Goal: Task Accomplishment & Management: Manage account settings

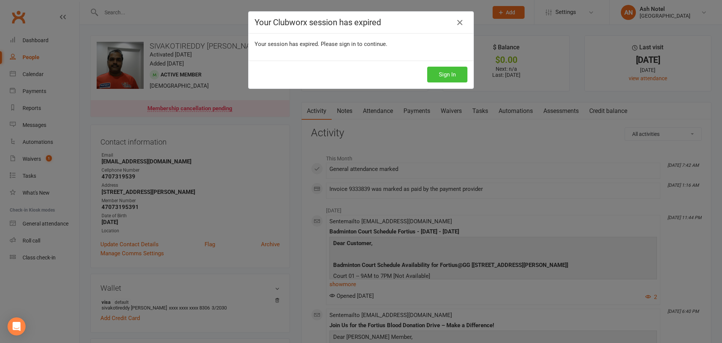
click at [453, 73] on button "Sign In" at bounding box center [447, 75] width 40 height 16
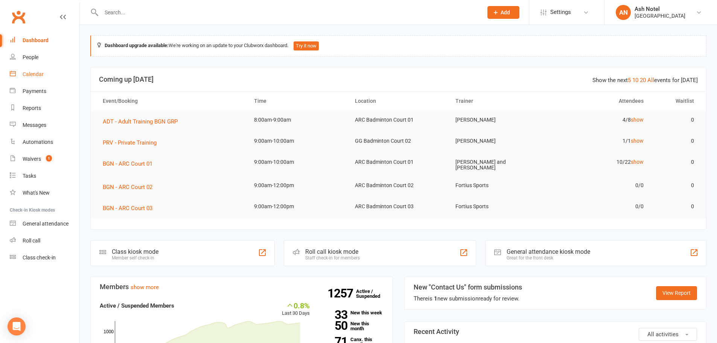
click at [47, 74] on link "Calendar" at bounding box center [45, 74] width 70 height 17
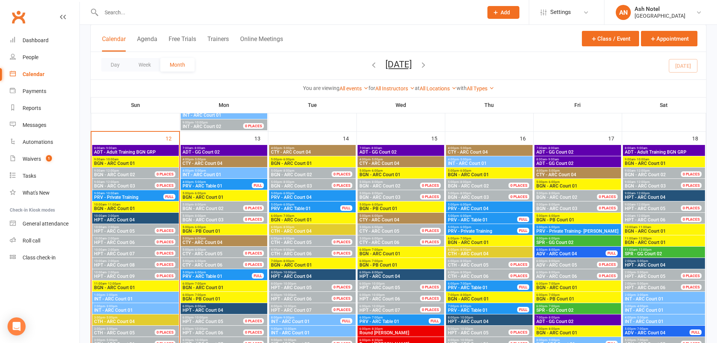
scroll to position [715, 0]
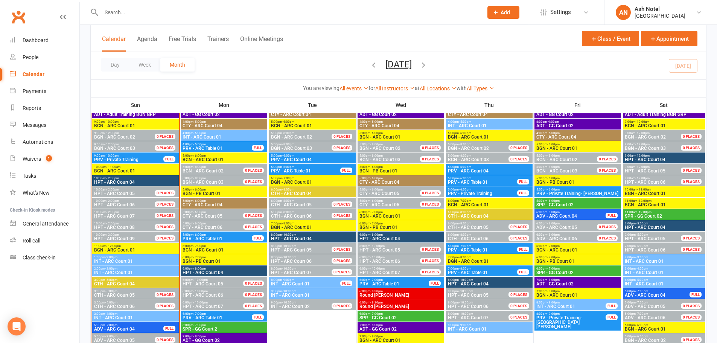
click at [184, 10] on input "text" at bounding box center [288, 12] width 379 height 11
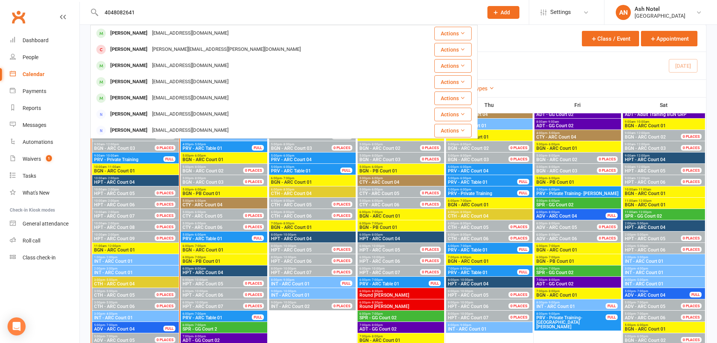
drag, startPoint x: 157, startPoint y: 10, endPoint x: 67, endPoint y: 11, distance: 89.2
type input "4048082641"
click at [40, 44] on link "Dashboard" at bounding box center [45, 40] width 70 height 17
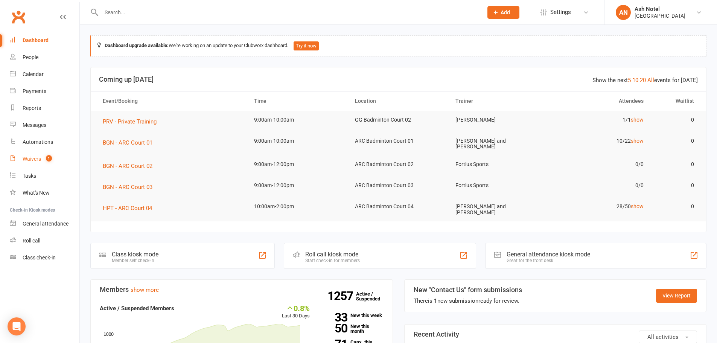
click at [57, 155] on link "Waivers 1" at bounding box center [45, 159] width 70 height 17
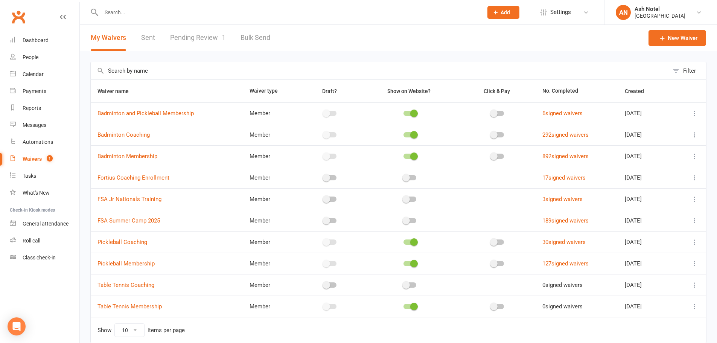
click at [180, 40] on link "Pending Review 1" at bounding box center [197, 38] width 55 height 26
select select "25"
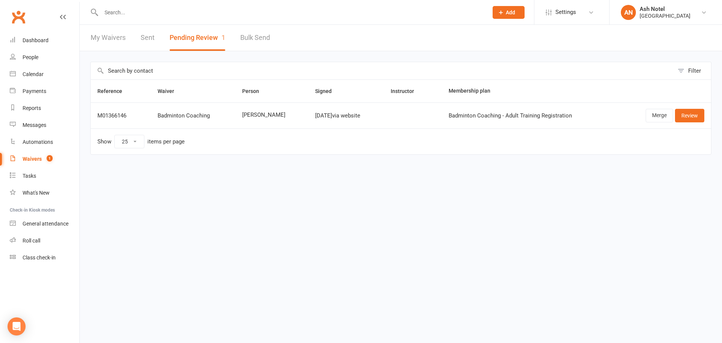
click at [117, 43] on link "My Waivers" at bounding box center [108, 38] width 35 height 26
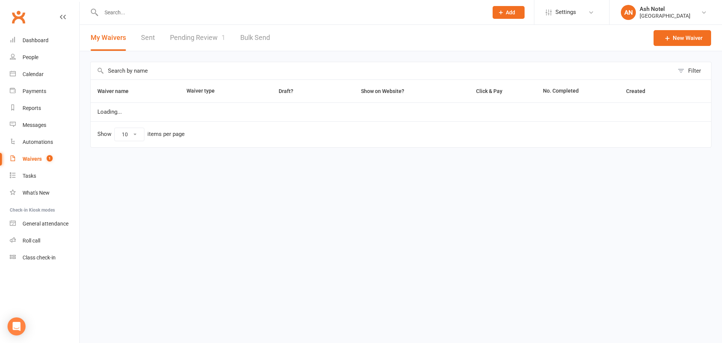
click at [190, 41] on link "Pending Review 1" at bounding box center [197, 38] width 55 height 26
select select "25"
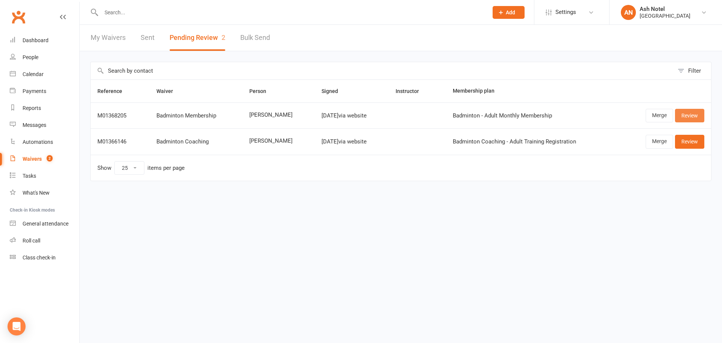
drag, startPoint x: 692, startPoint y: 117, endPoint x: 687, endPoint y: 119, distance: 4.9
click at [692, 117] on link "Review" at bounding box center [689, 116] width 29 height 14
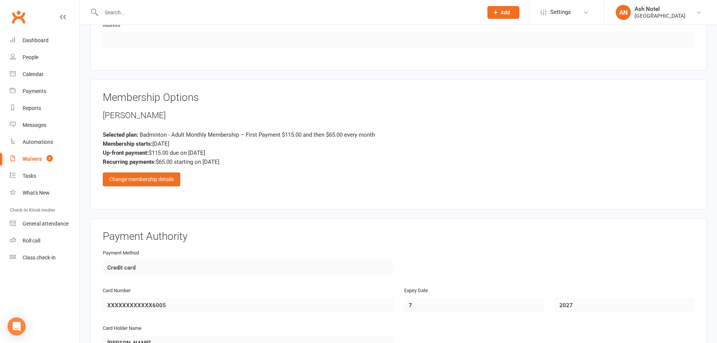
scroll to position [452, 0]
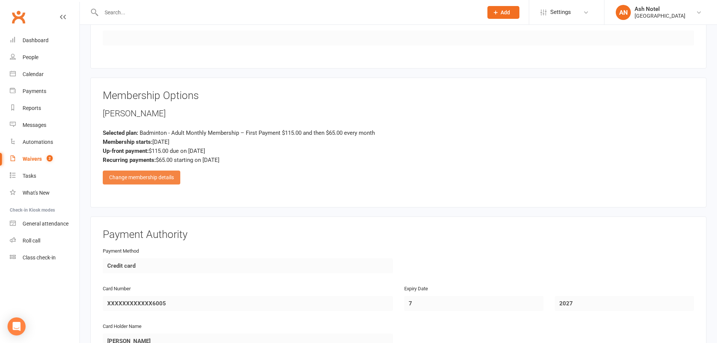
click at [155, 173] on div "Change membership details" at bounding box center [142, 177] width 78 height 14
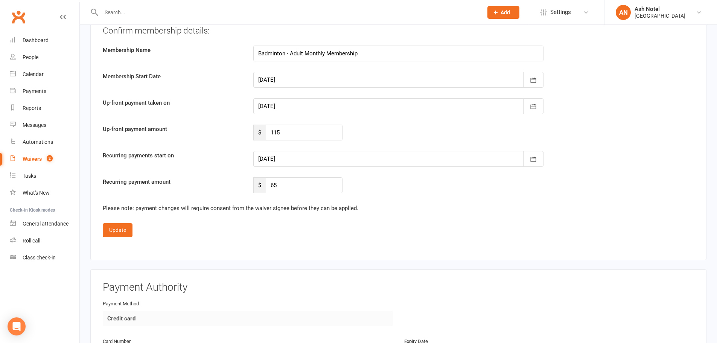
scroll to position [1392, 0]
click at [285, 125] on div "Confirm membership details: Membership Name Badminton - Adult Monthly Membershi…" at bounding box center [398, 110] width 591 height 169
drag, startPoint x: 281, startPoint y: 136, endPoint x: 253, endPoint y: 136, distance: 27.8
click at [253, 136] on div "$ 115" at bounding box center [297, 134] width 89 height 16
type input "0"
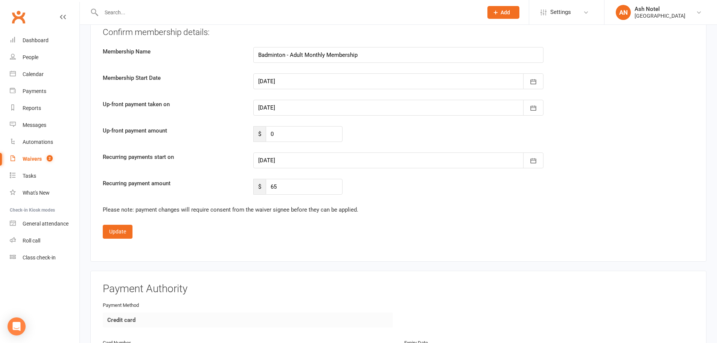
click at [279, 161] on div at bounding box center [398, 160] width 290 height 16
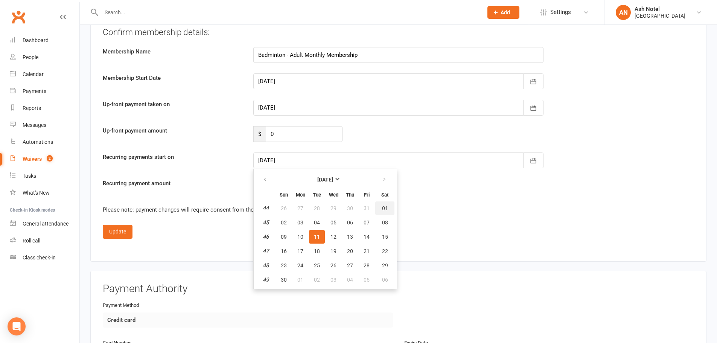
click at [385, 208] on span "01" at bounding box center [385, 208] width 6 height 6
type input "01 Nov 2025"
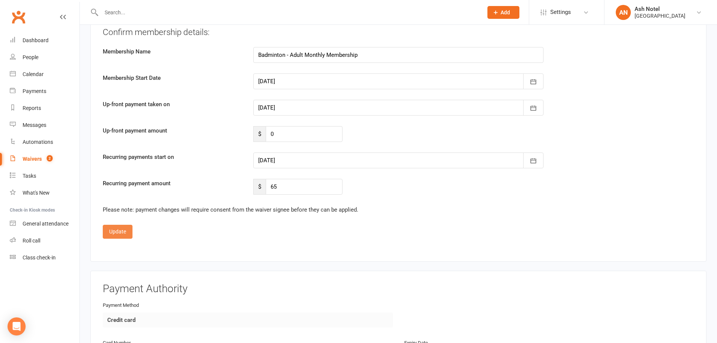
click at [124, 228] on button "Update" at bounding box center [118, 232] width 30 height 14
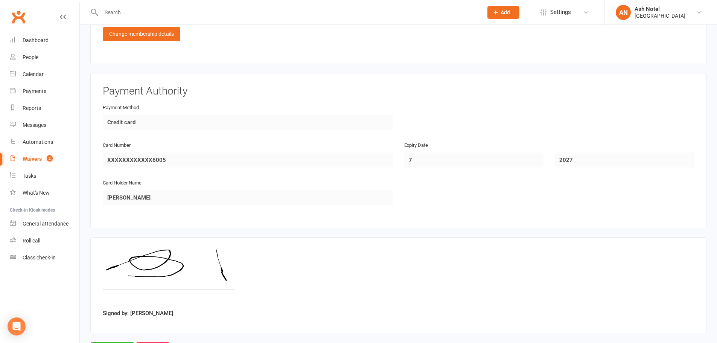
scroll to position [631, 0]
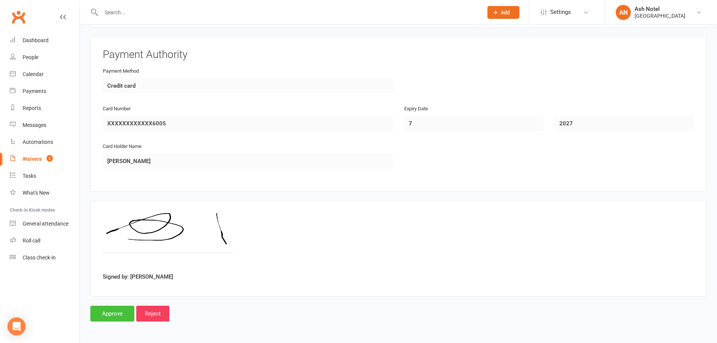
click at [114, 311] on input "Approve" at bounding box center [112, 314] width 44 height 16
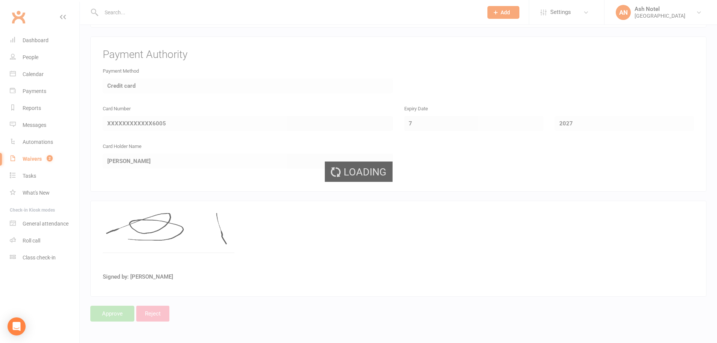
select select "25"
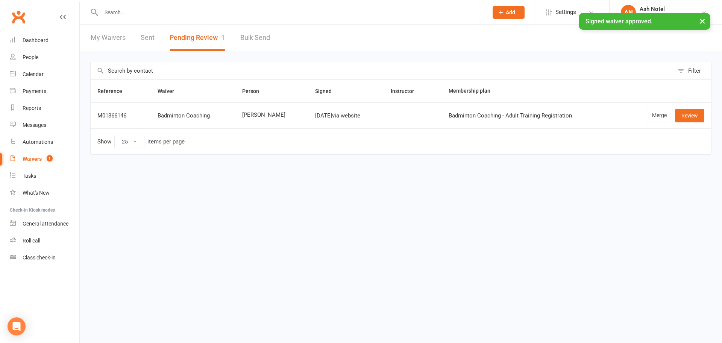
click at [148, 36] on link "Sent" at bounding box center [148, 38] width 14 height 26
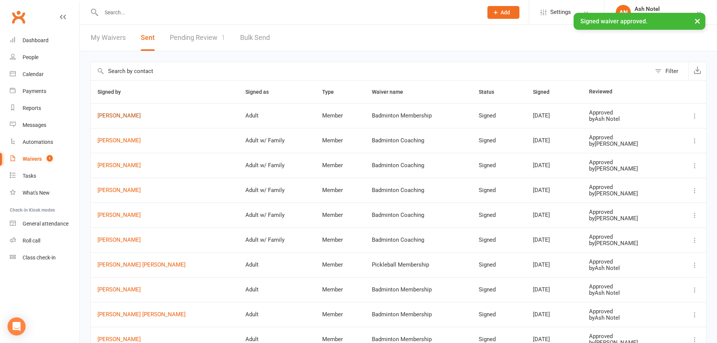
click at [126, 115] on link "Abhijeet Naik" at bounding box center [164, 116] width 134 height 6
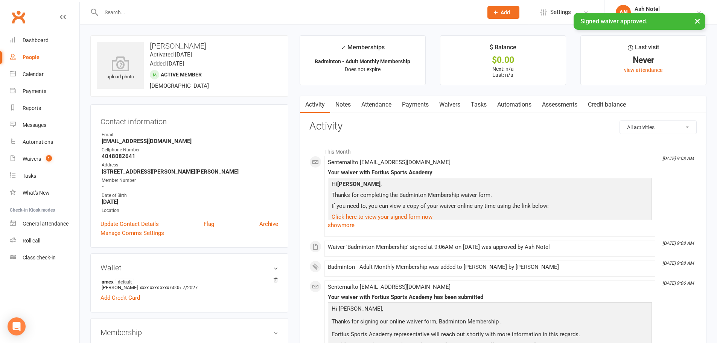
click at [347, 106] on link "Notes" at bounding box center [343, 104] width 26 height 17
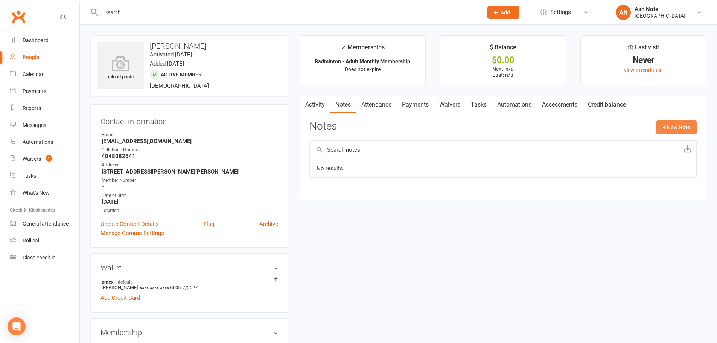
click at [679, 131] on button "+ New Note" at bounding box center [676, 127] width 40 height 14
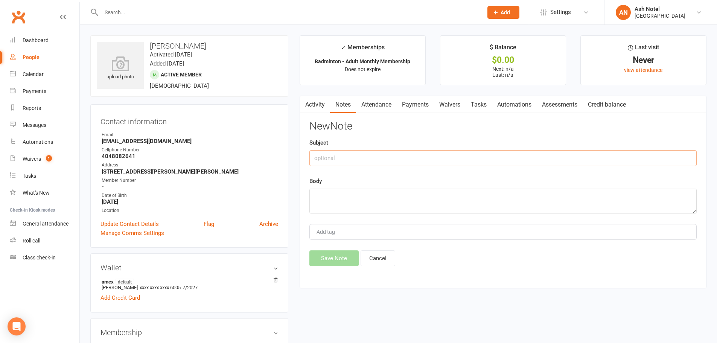
click at [430, 156] on input "text" at bounding box center [502, 158] width 387 height 16
drag, startPoint x: 392, startPoint y: 160, endPoint x: 340, endPoint y: 162, distance: 52.3
click at [340, 162] on input "Moved from ARC membership" at bounding box center [502, 158] width 387 height 16
type input "Moved from ARC membership"
click at [368, 195] on textarea at bounding box center [502, 201] width 387 height 25
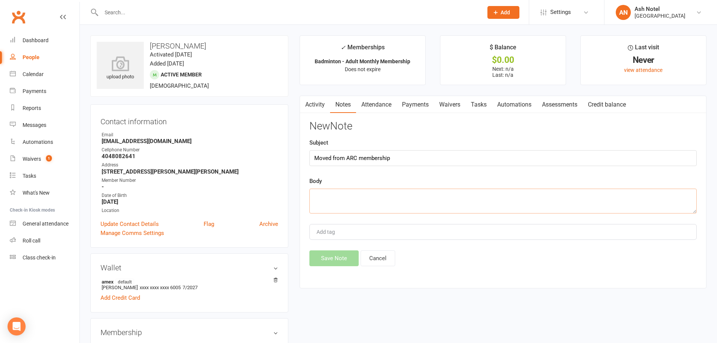
paste textarea "Moved from ARC membership"
type textarea "Moved from ARC membership"
click at [358, 230] on div "Add tag" at bounding box center [502, 232] width 387 height 16
type input "ash"
click at [336, 243] on li "Ash N." at bounding box center [503, 245] width 386 height 11
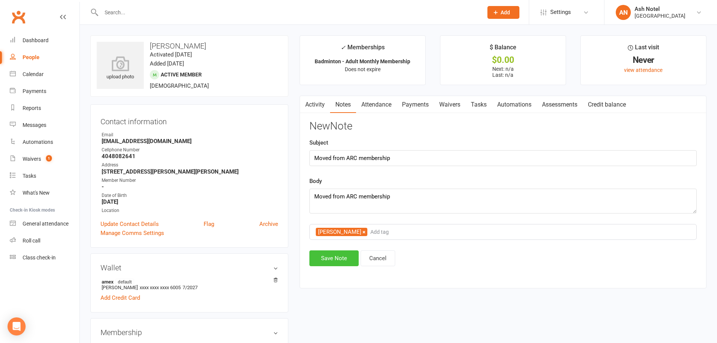
click at [336, 255] on button "Save Note" at bounding box center [333, 258] width 49 height 16
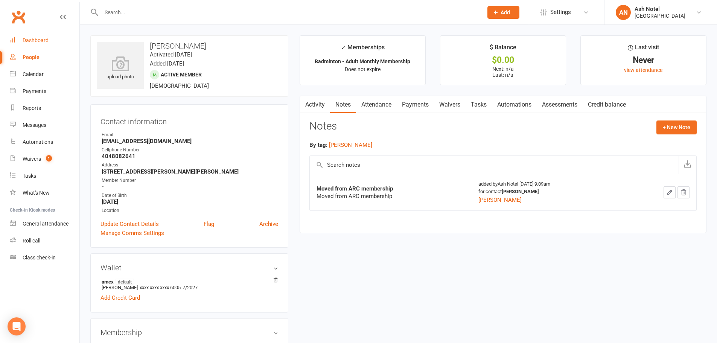
click at [37, 43] on div "Dashboard" at bounding box center [36, 40] width 26 height 6
